Goal: Task Accomplishment & Management: Manage account settings

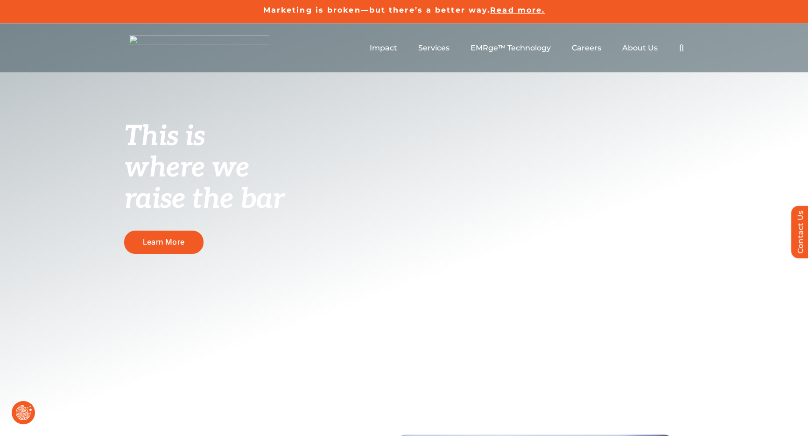
click at [21, 334] on button "Revoke Icon" at bounding box center [23, 412] width 23 height 23
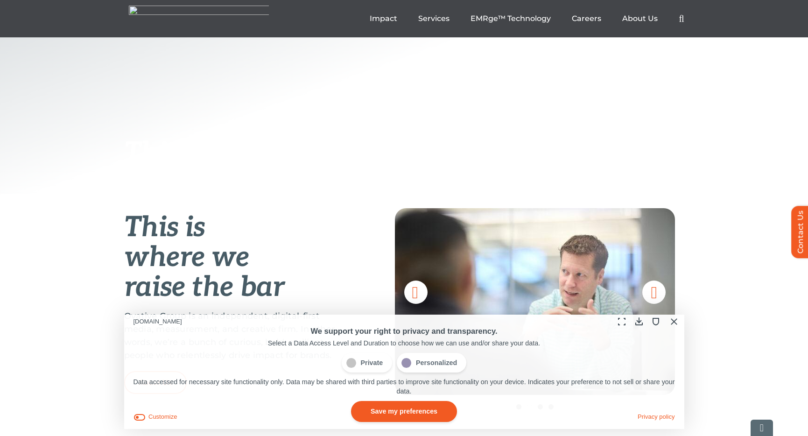
scroll to position [230, 0]
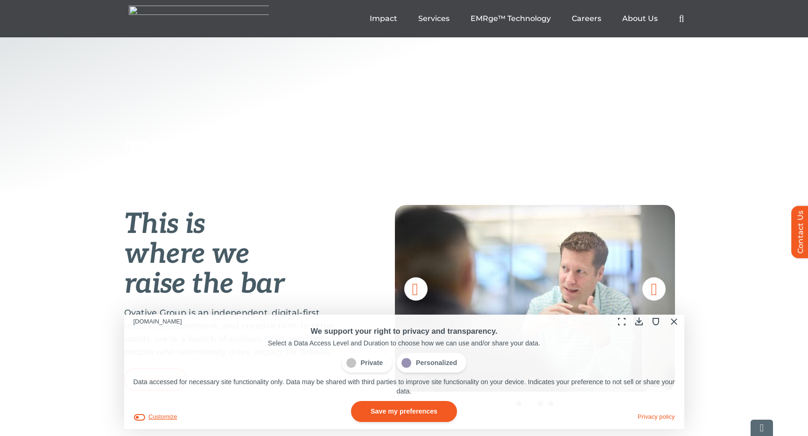
click at [167, 334] on button "Customize" at bounding box center [155, 417] width 44 height 10
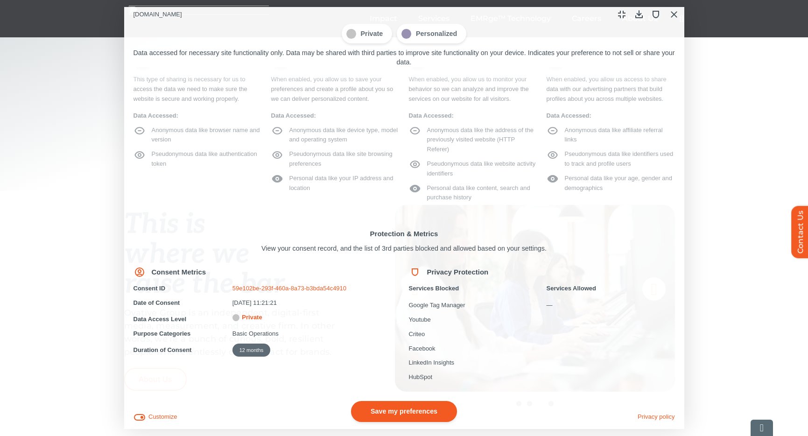
scroll to position [0, 0]
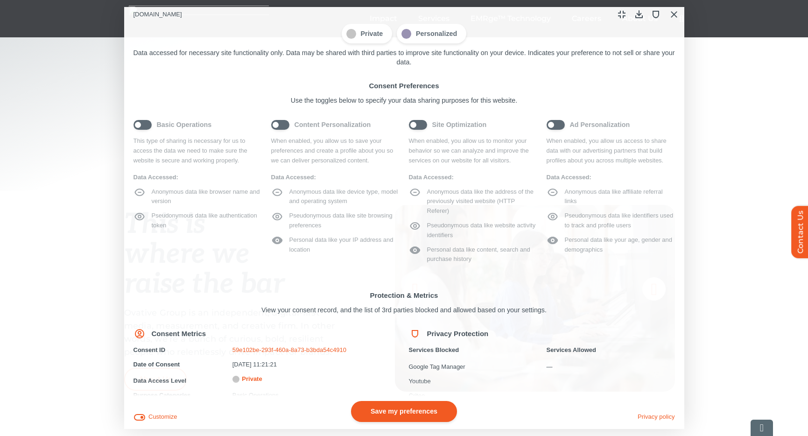
click at [412, 334] on button "Save my preferences" at bounding box center [404, 411] width 106 height 21
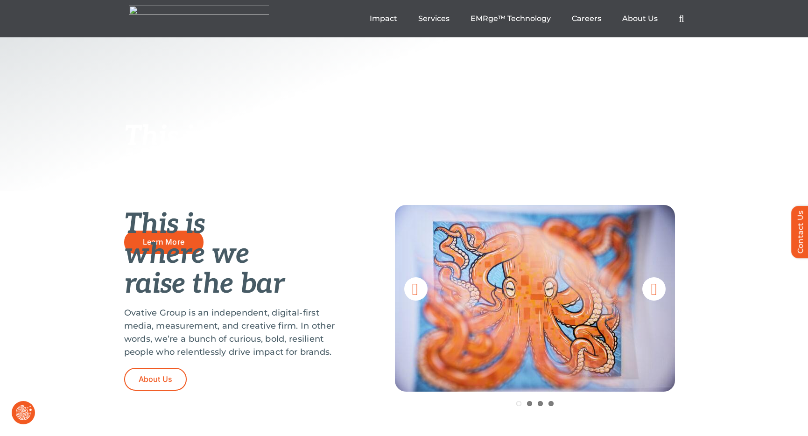
scroll to position [228, 0]
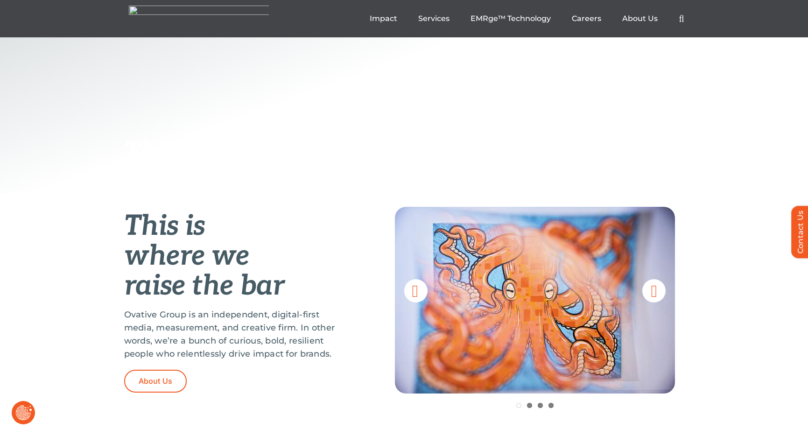
click at [24, 411] on button "Revoke Icon" at bounding box center [23, 412] width 23 height 23
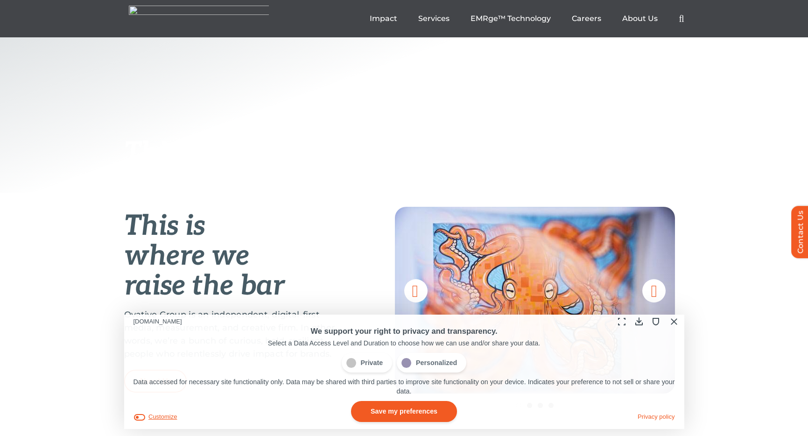
click at [159, 417] on button "Customize" at bounding box center [155, 417] width 44 height 10
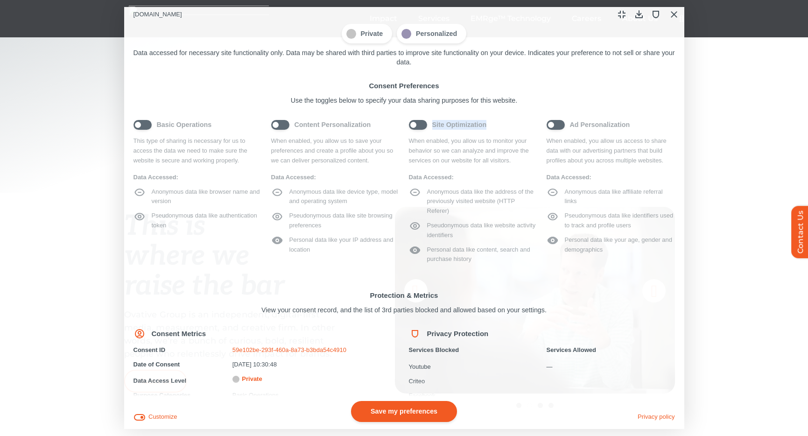
drag, startPoint x: 492, startPoint y: 126, endPoint x: 432, endPoint y: 124, distance: 60.7
click at [432, 124] on span "Site Optimization" at bounding box center [473, 124] width 128 height 10
copy span "Site Optimization"
drag, startPoint x: 635, startPoint y: 126, endPoint x: 569, endPoint y: 124, distance: 65.8
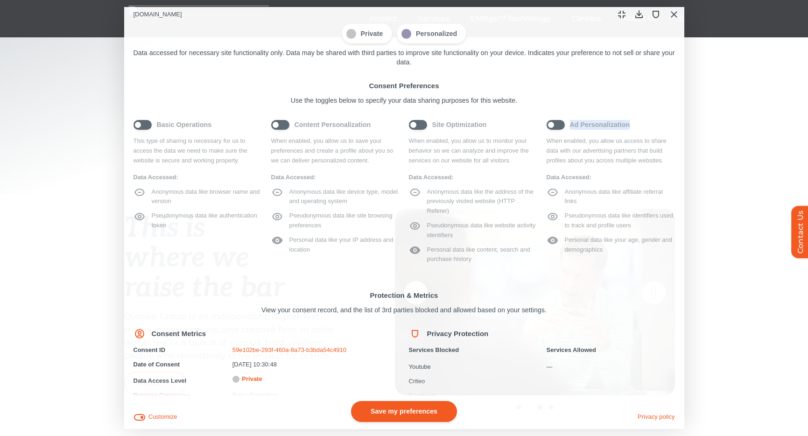
click at [569, 124] on span "Ad Personalization" at bounding box center [610, 124] width 128 height 10
copy span "Ad Personalization"
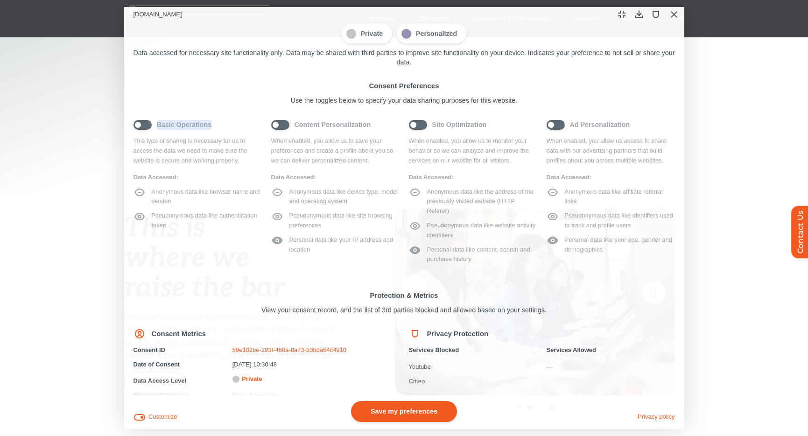
drag, startPoint x: 219, startPoint y: 124, endPoint x: 157, endPoint y: 125, distance: 62.1
click at [157, 125] on span "Basic Operations" at bounding box center [197, 124] width 128 height 10
copy span "Basic Operations"
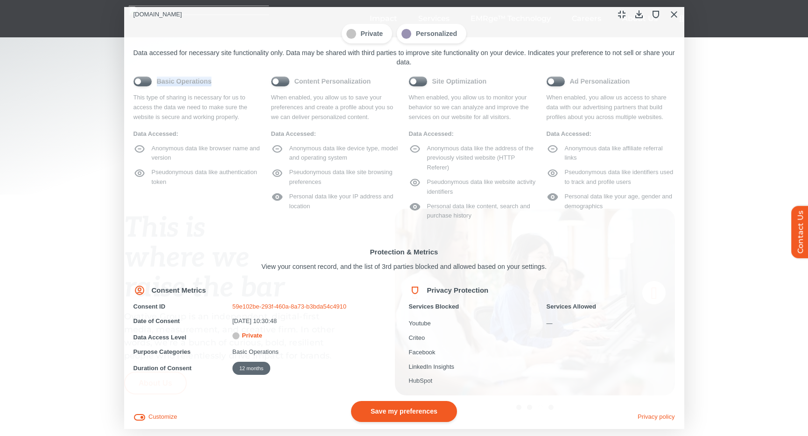
scroll to position [47, 0]
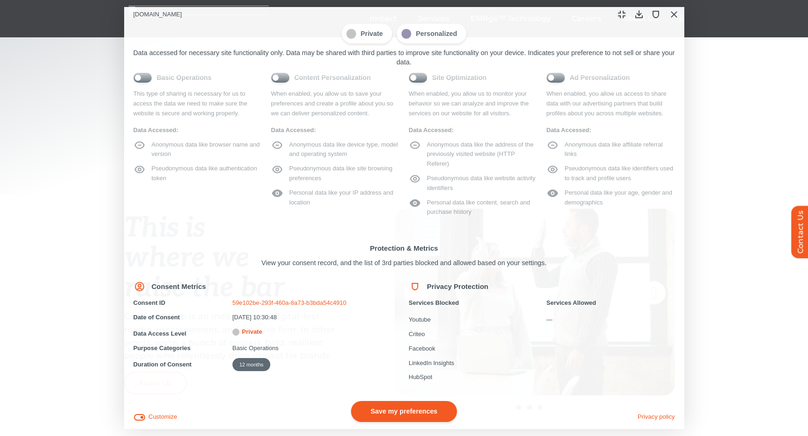
click at [286, 77] on span "Content Personalization" at bounding box center [335, 77] width 128 height 10
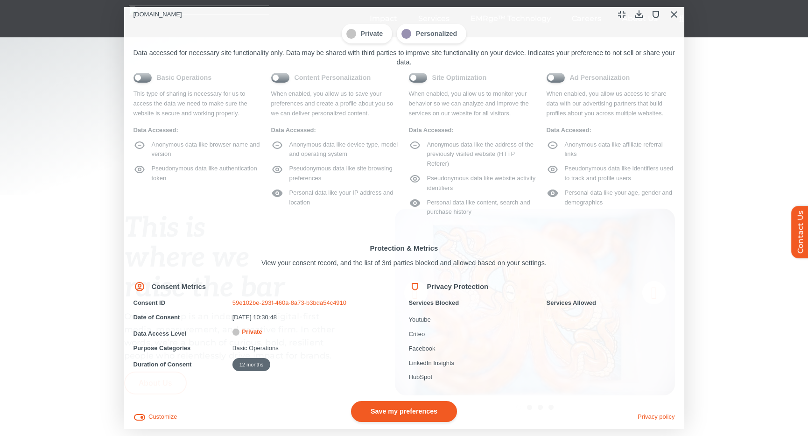
click at [422, 77] on span "Site Optimization" at bounding box center [473, 77] width 128 height 10
click at [560, 78] on span "Ad Personalization" at bounding box center [610, 77] width 128 height 10
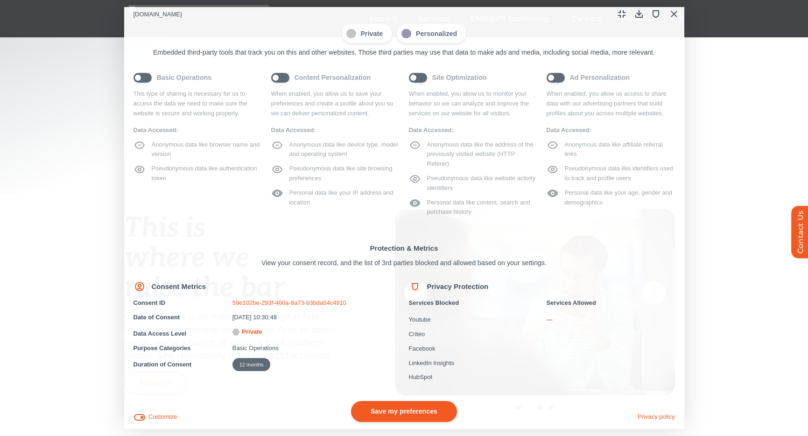
click at [404, 414] on button "Save my preferences" at bounding box center [404, 411] width 106 height 21
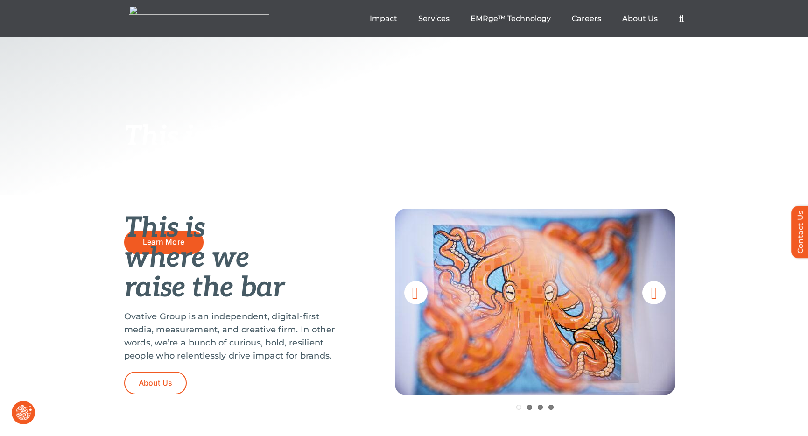
click at [25, 418] on button "Revoke Icon" at bounding box center [23, 412] width 23 height 23
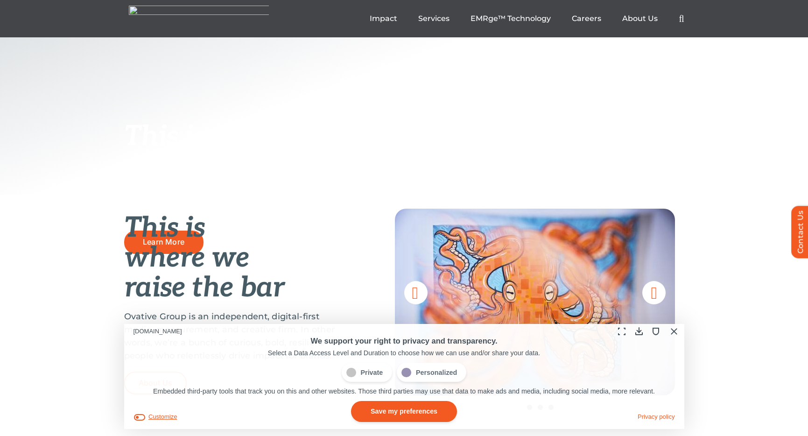
click at [165, 416] on button "Customize" at bounding box center [155, 417] width 44 height 10
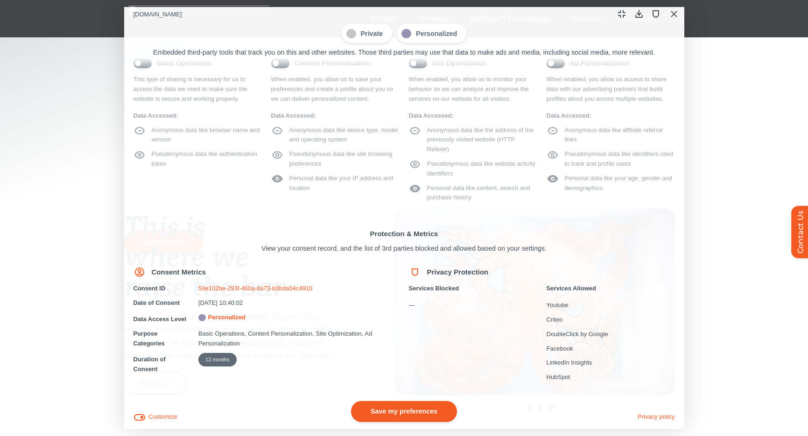
scroll to position [39, 0]
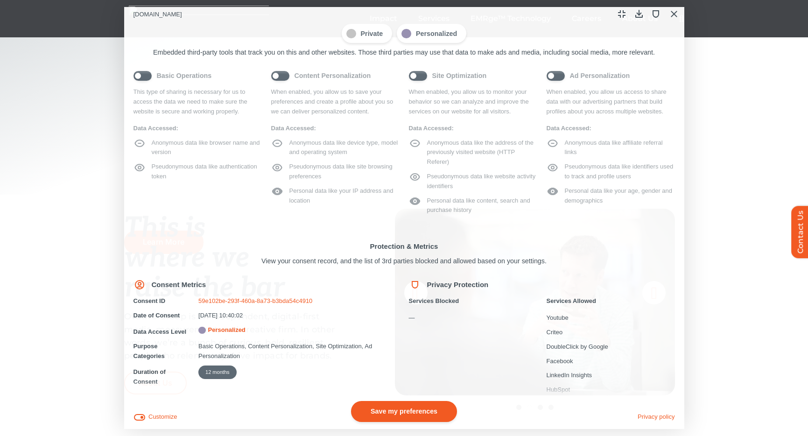
click at [555, 78] on span "Ad Personalization" at bounding box center [610, 75] width 128 height 10
click at [405, 419] on button "Save my preferences" at bounding box center [404, 411] width 106 height 21
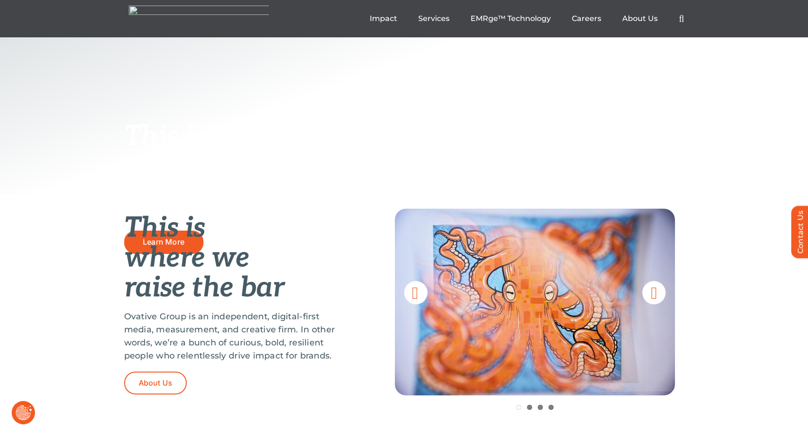
click at [26, 415] on button "Revoke Icon" at bounding box center [23, 412] width 23 height 23
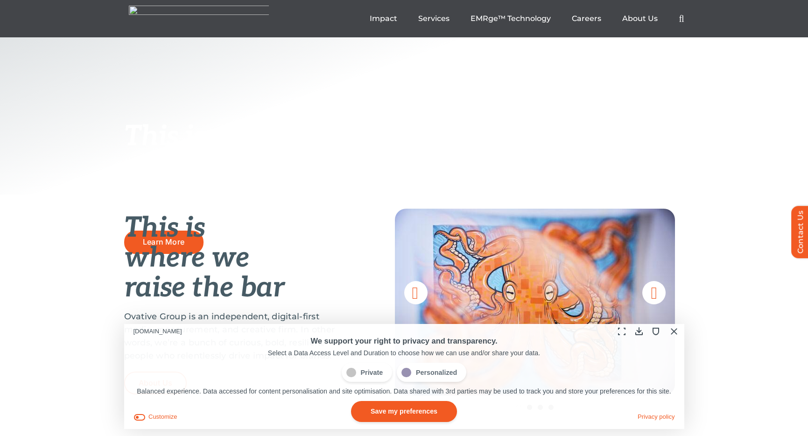
click at [438, 377] on span "Personalized" at bounding box center [432, 373] width 70 height 20
click at [159, 418] on button "Customize" at bounding box center [155, 417] width 44 height 10
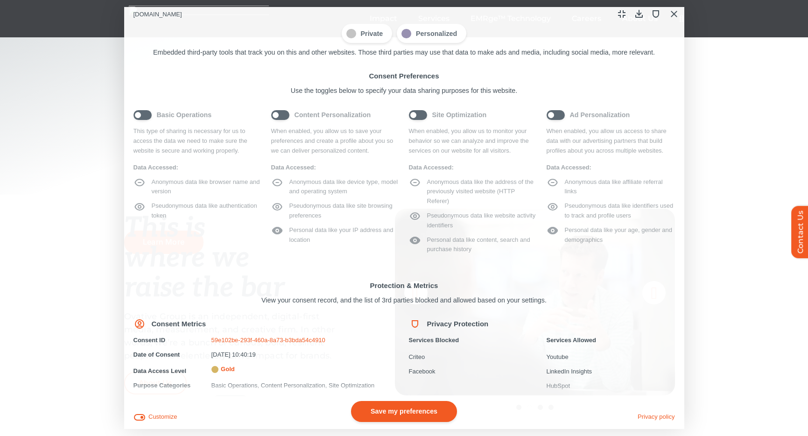
click at [278, 119] on span "Content Personalization" at bounding box center [335, 115] width 128 height 10
click at [414, 116] on span "Site Optimization" at bounding box center [473, 115] width 128 height 10
click at [552, 118] on span "Ad Personalization" at bounding box center [610, 115] width 128 height 10
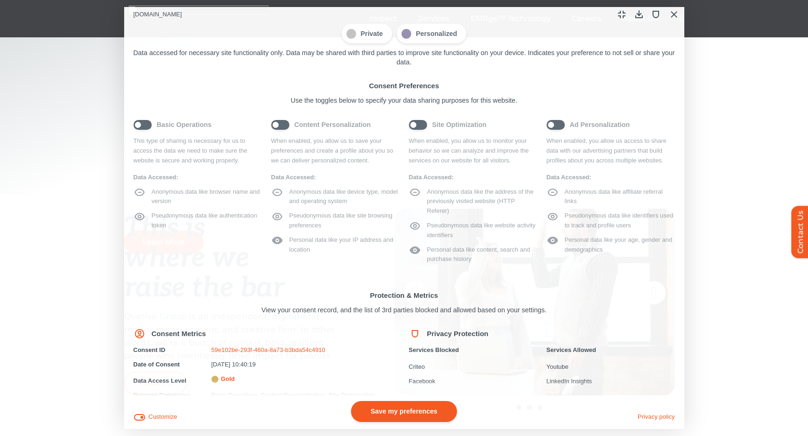
click at [402, 413] on button "Save my preferences" at bounding box center [404, 411] width 106 height 21
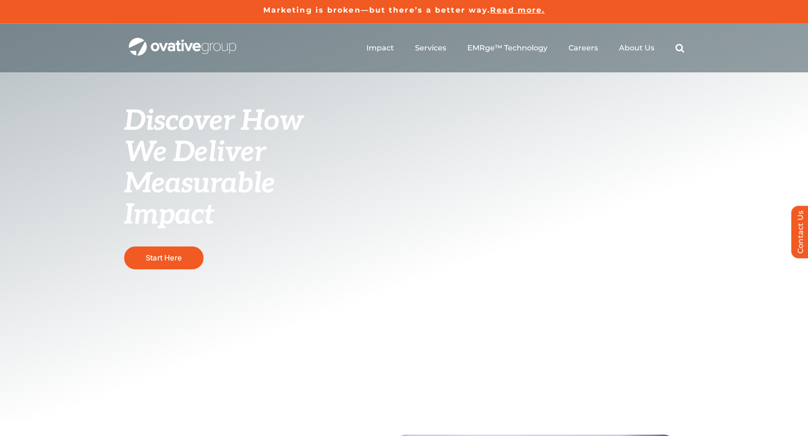
scroll to position [2, 0]
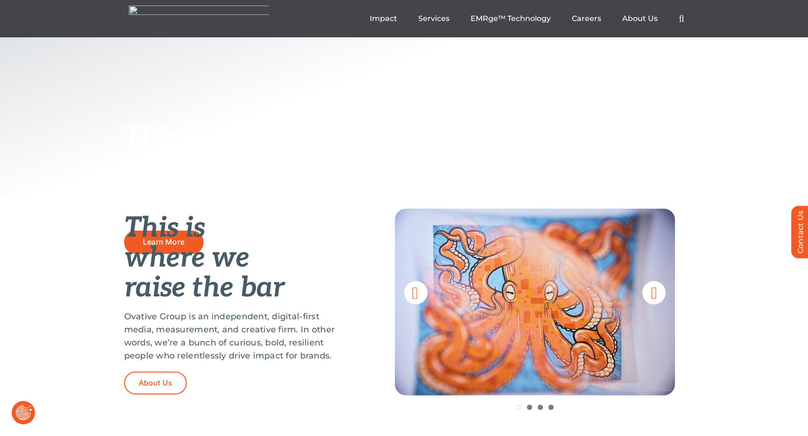
click at [26, 408] on button "Revoke Icon" at bounding box center [23, 412] width 23 height 23
